Goal: Information Seeking & Learning: Learn about a topic

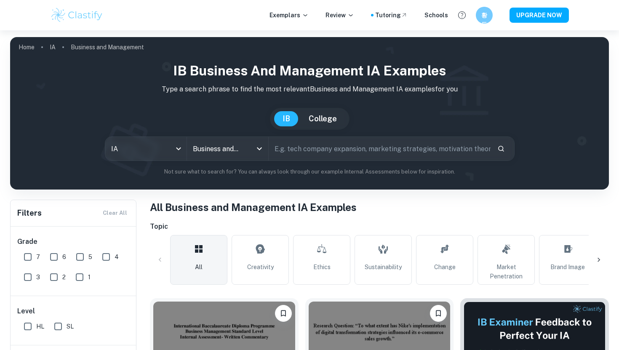
scroll to position [206, 0]
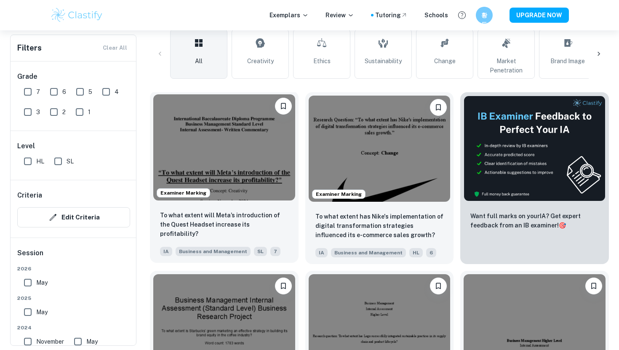
click at [224, 97] on img at bounding box center [224, 147] width 142 height 106
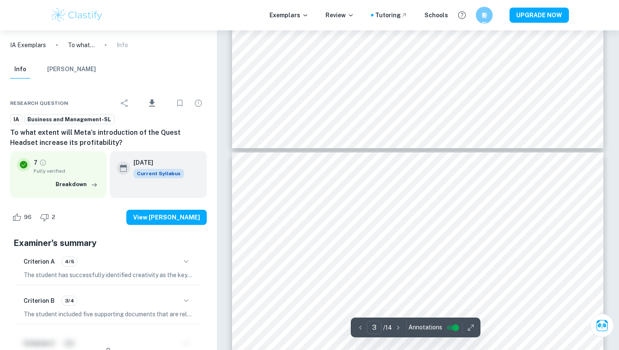
type input "4"
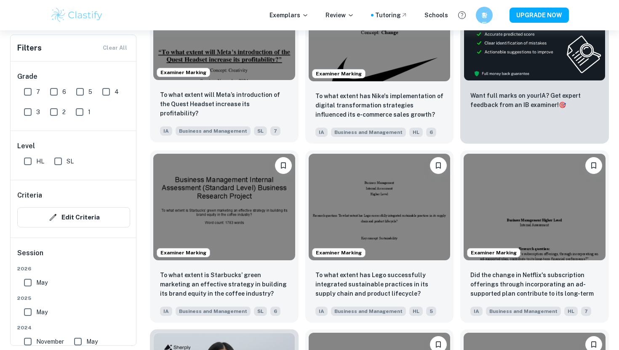
scroll to position [306, 0]
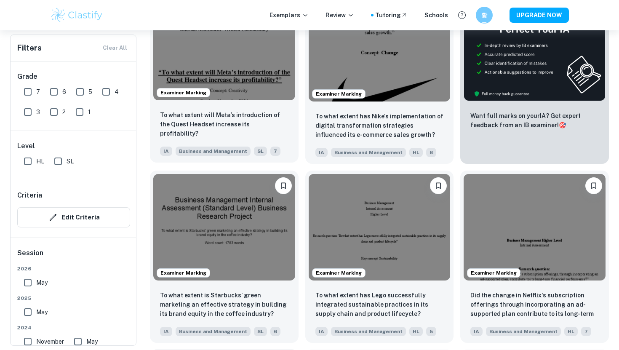
click at [237, 100] on div "Examiner Marking" at bounding box center [224, 47] width 149 height 113
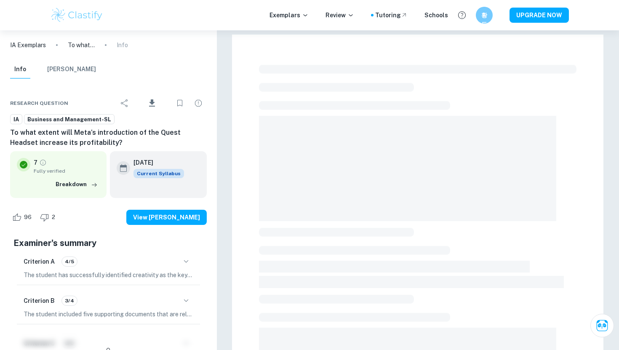
scroll to position [214, 0]
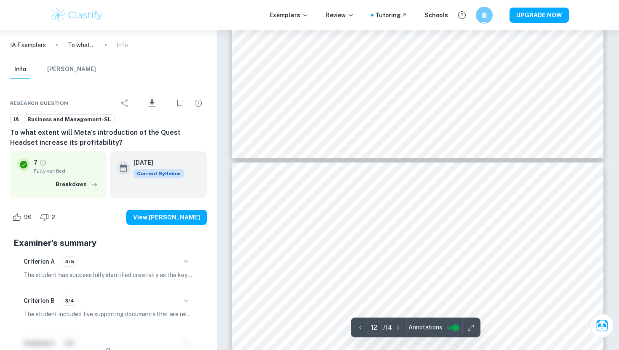
type input "13"
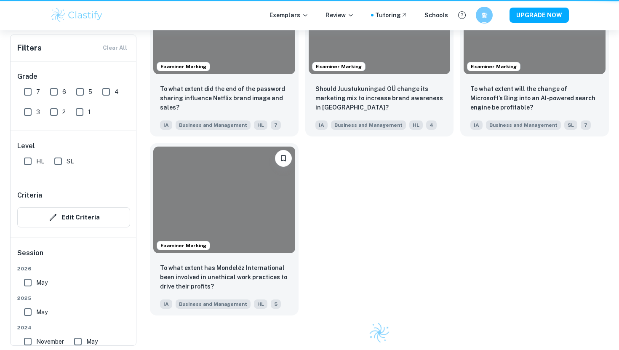
scroll to position [306, 0]
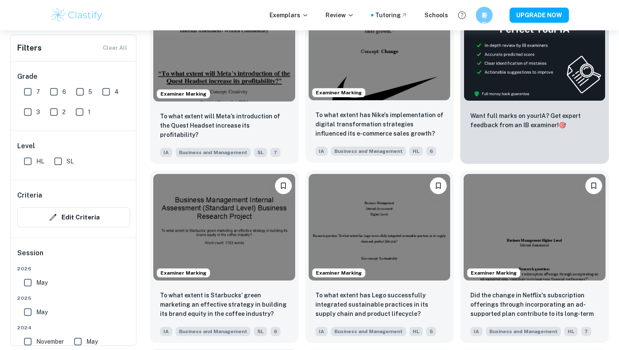
click at [349, 90] on span "Examiner Marking" at bounding box center [338, 93] width 53 height 8
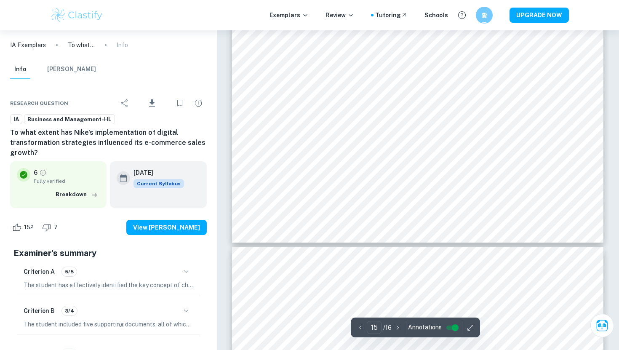
scroll to position [7231, 0]
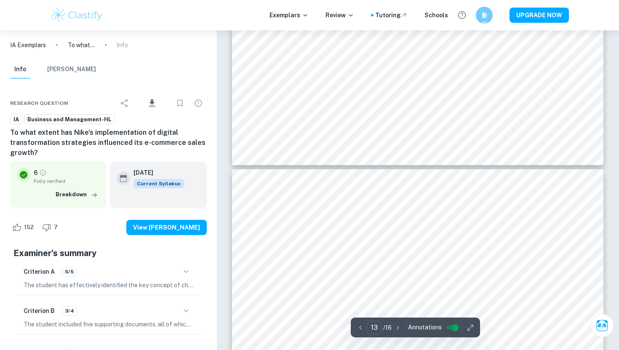
type input "12"
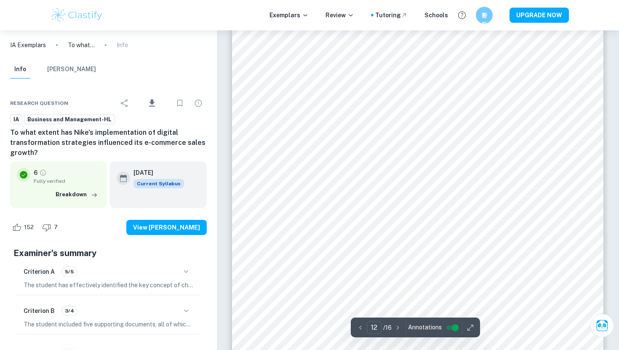
scroll to position [5696, 0]
type input "9"
